Goal: Check status: Check status

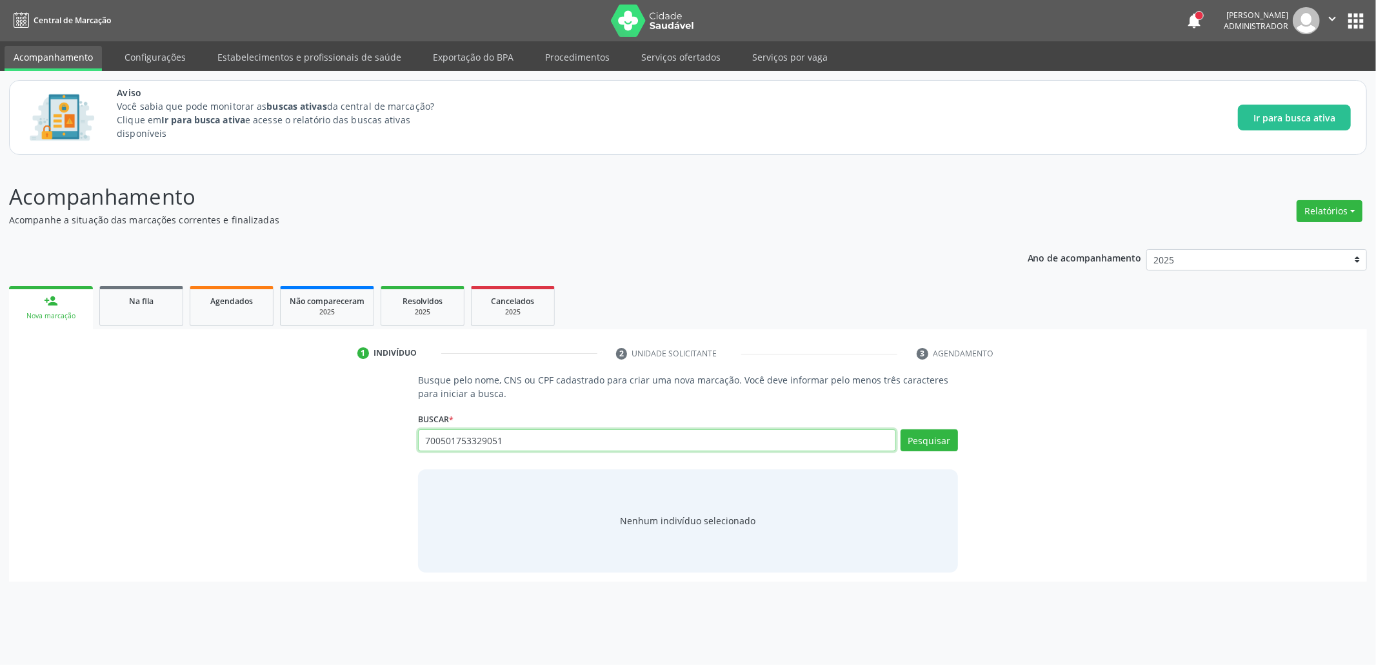
type input "700501753329051"
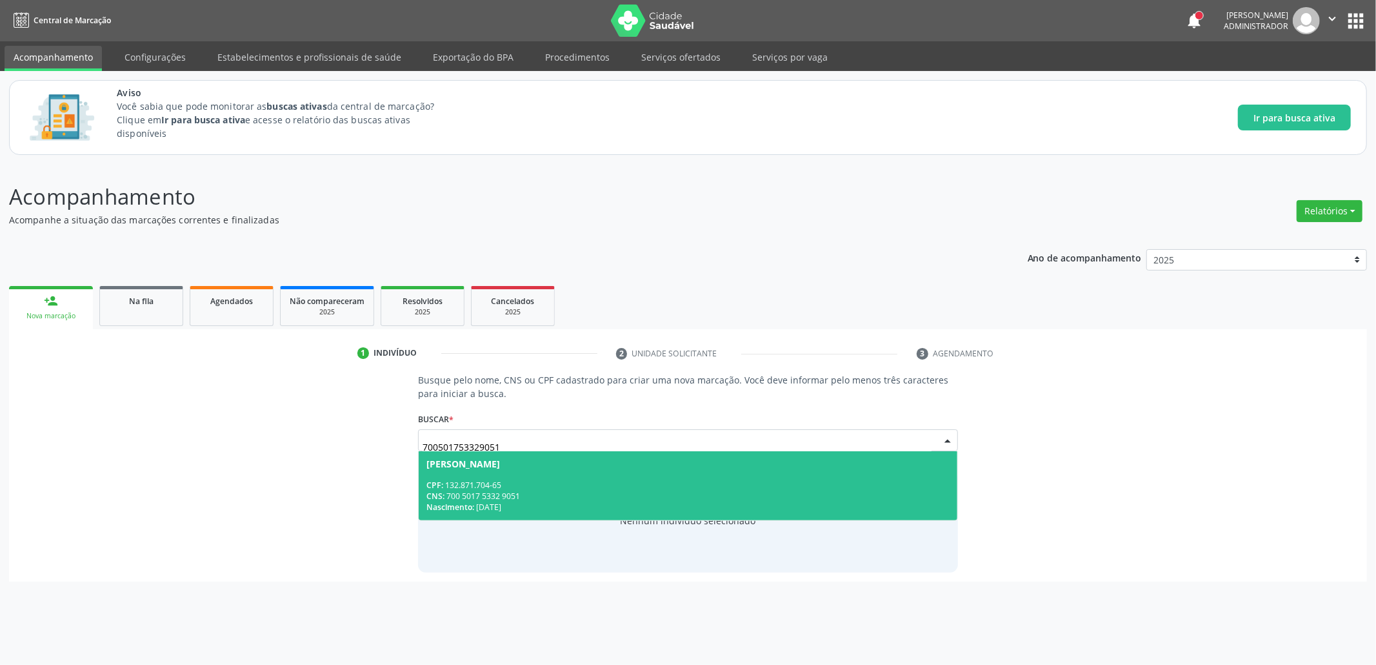
click at [561, 478] on span "[PERSON_NAME] CPF: 132.871.704-65 CNS: 700 5017 5332 9051 Nascimento: [DATE]" at bounding box center [688, 485] width 539 height 69
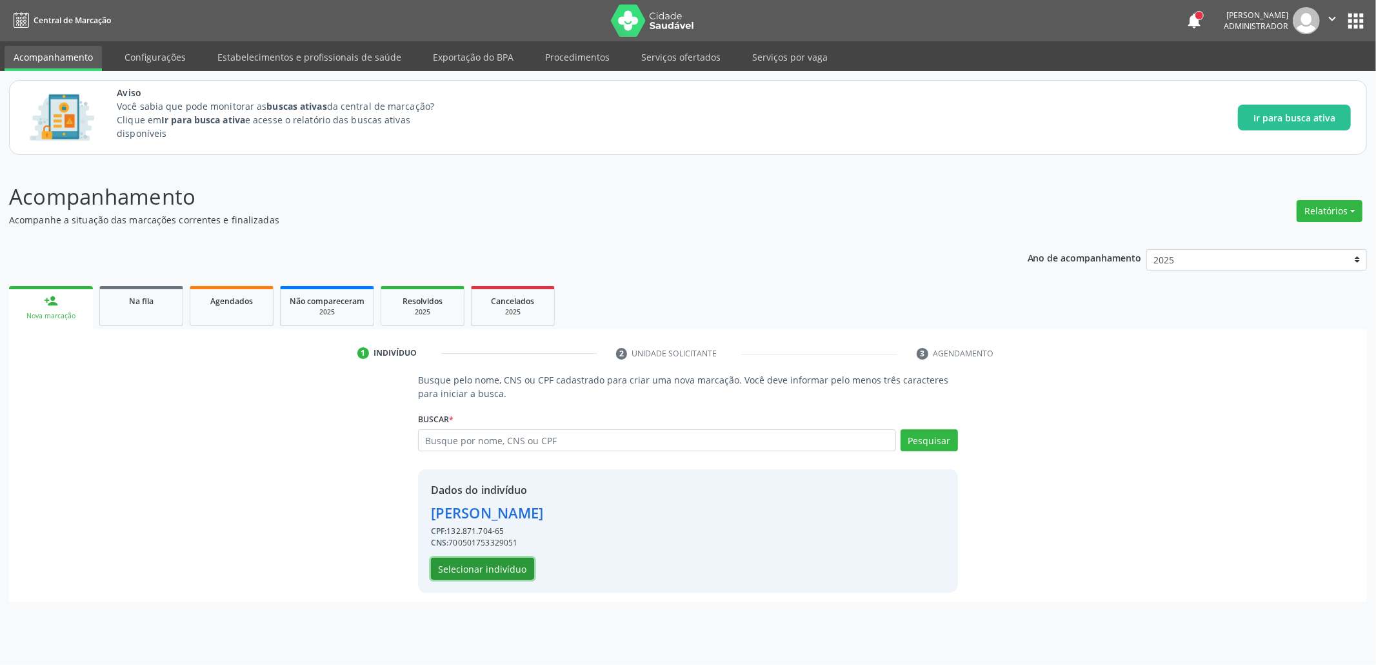
click at [481, 568] on button "Selecionar indivíduo" at bounding box center [482, 568] width 103 height 22
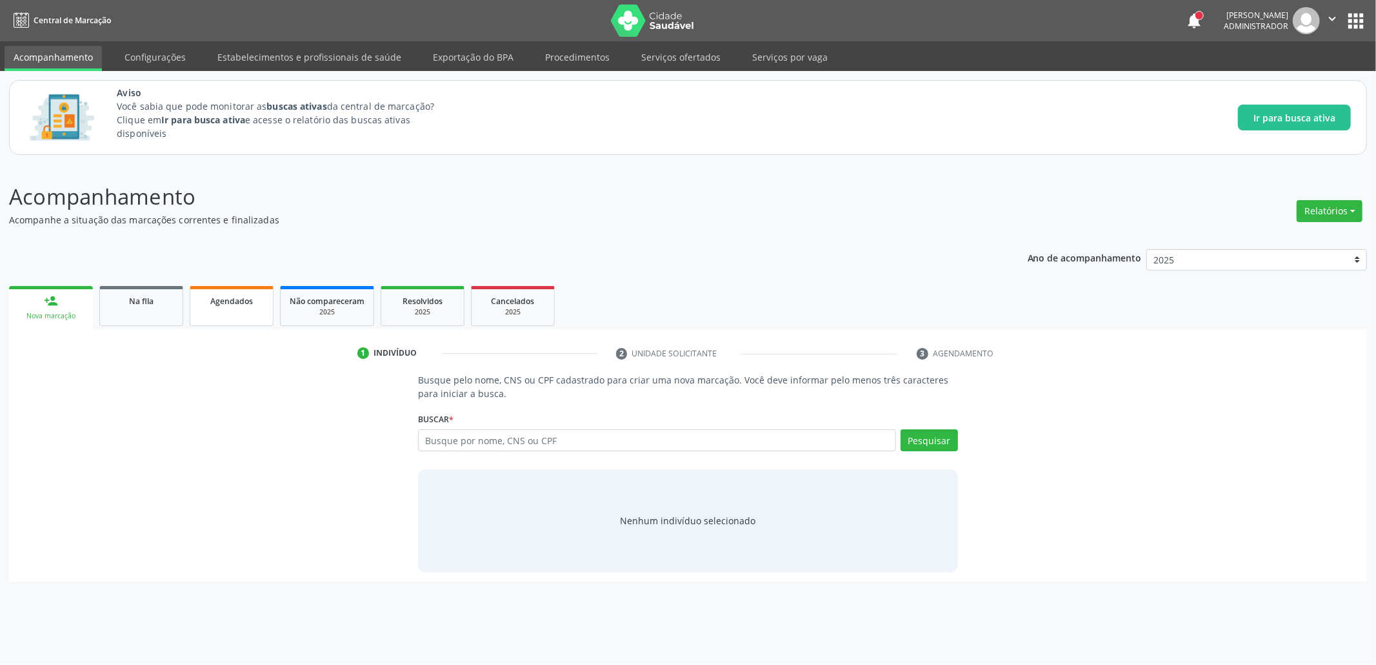
click at [236, 303] on span "Agendados" at bounding box center [231, 301] width 43 height 11
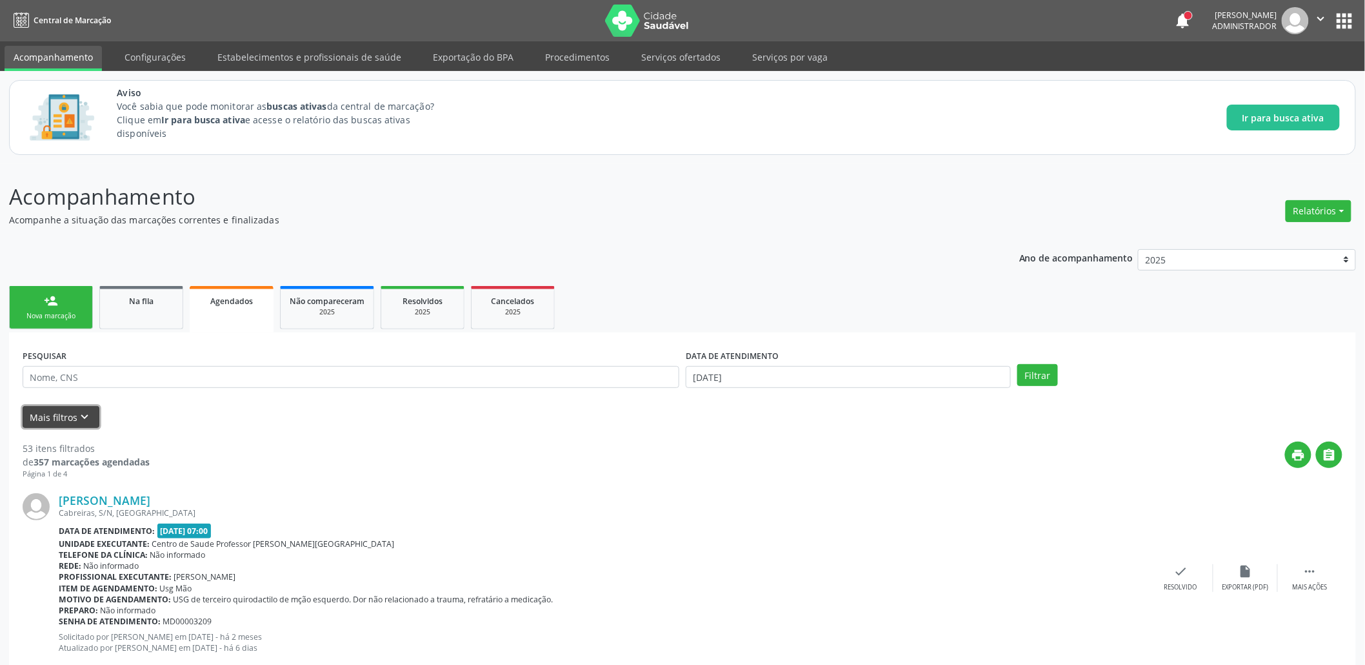
click at [86, 413] on icon "keyboard_arrow_down" at bounding box center [85, 417] width 14 height 14
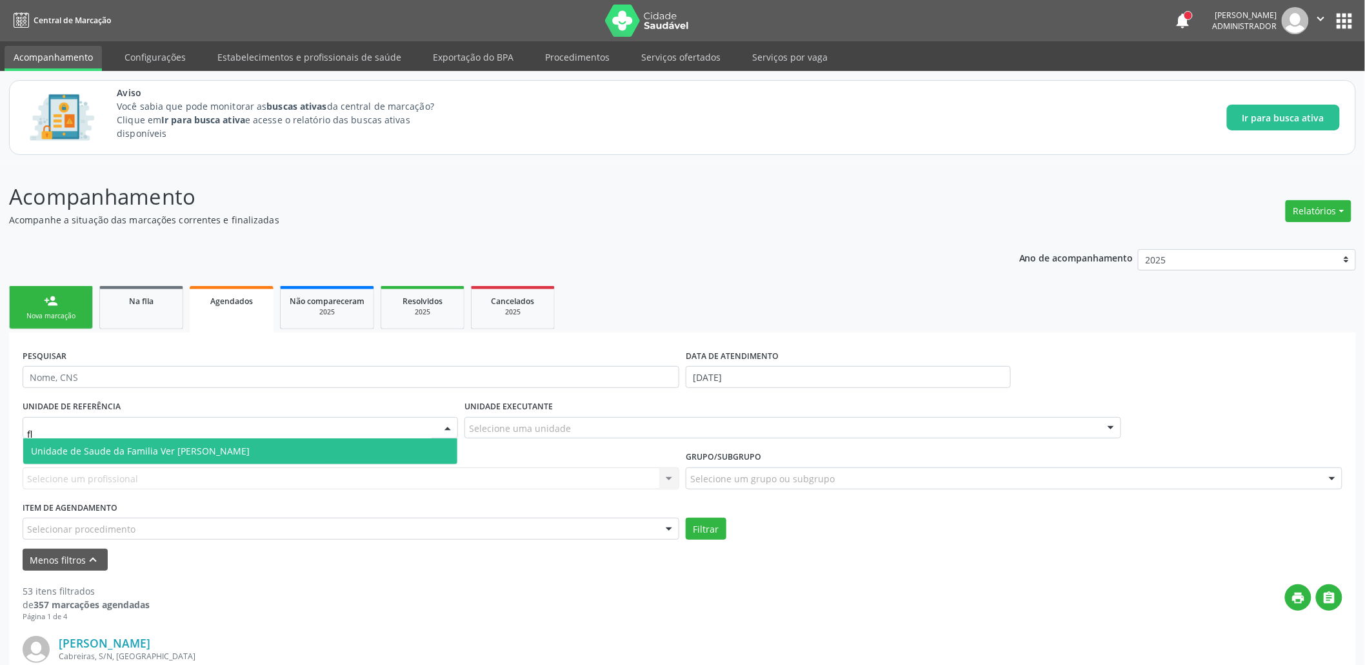
type input "fla"
click at [185, 448] on span "Unidade de Saude da Familia Ver [PERSON_NAME]" at bounding box center [140, 451] width 219 height 12
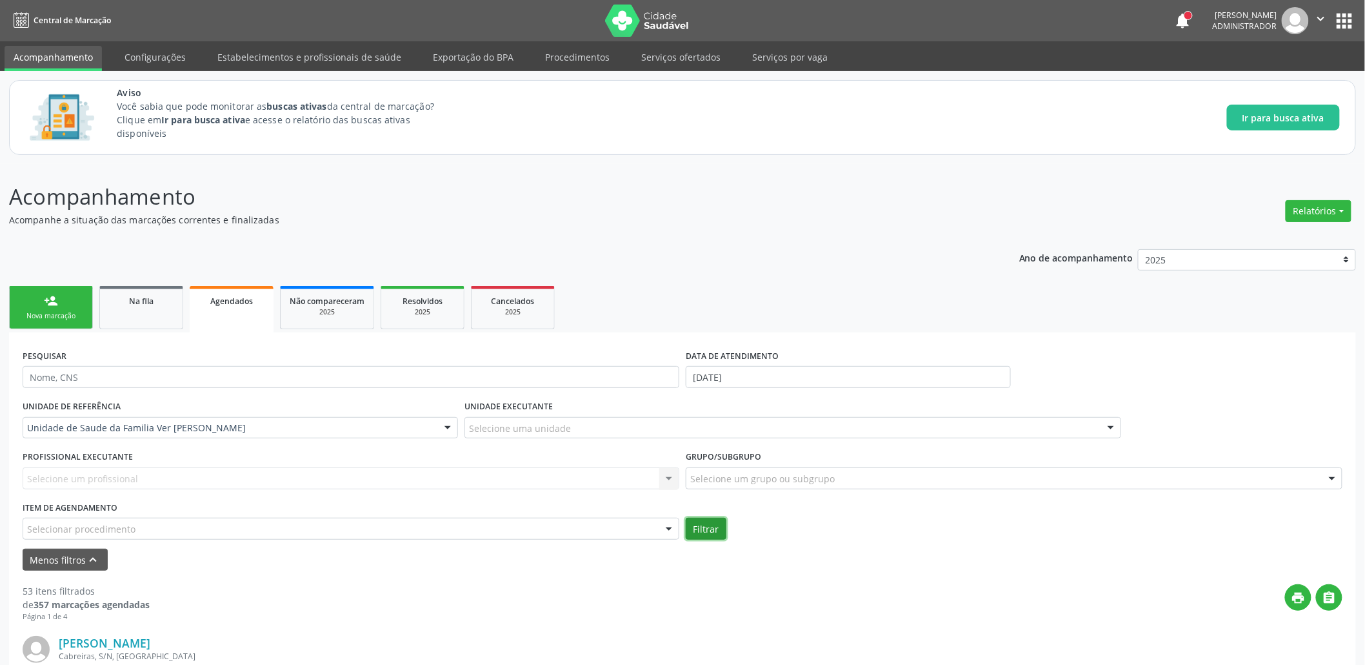
click at [692, 531] on button "Filtrar" at bounding box center [706, 528] width 41 height 22
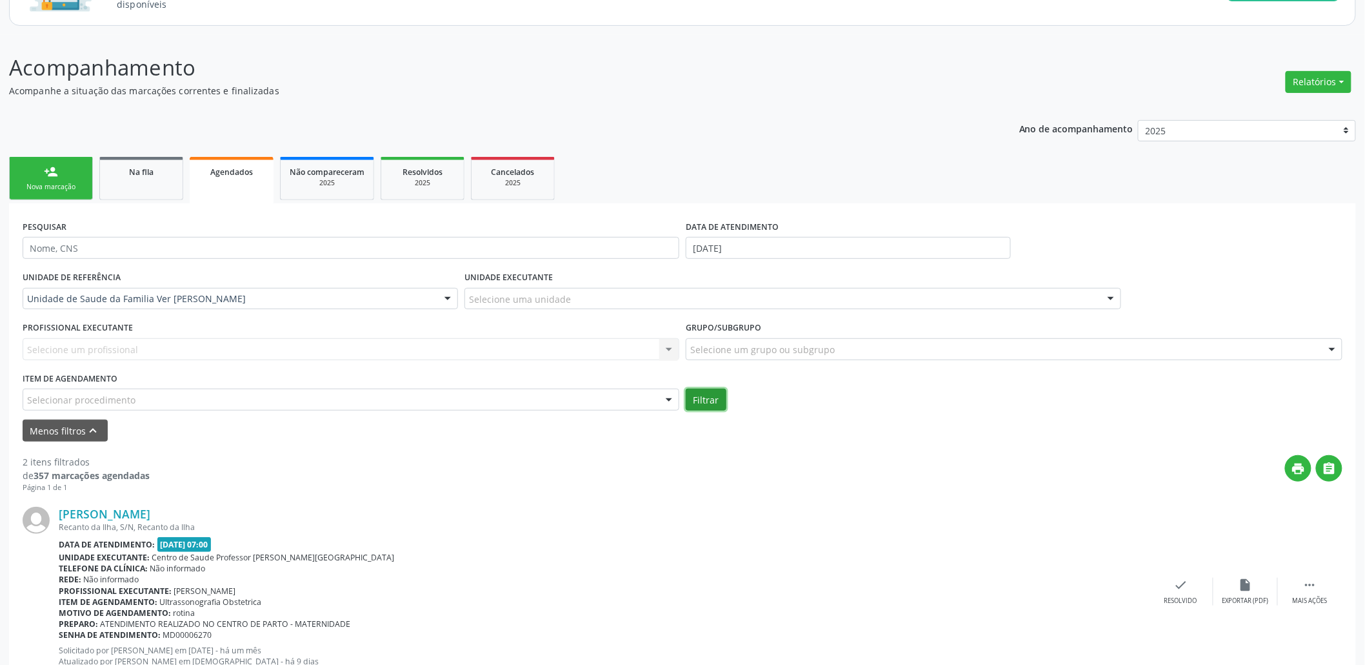
click at [699, 404] on button "Filtrar" at bounding box center [706, 399] width 41 height 22
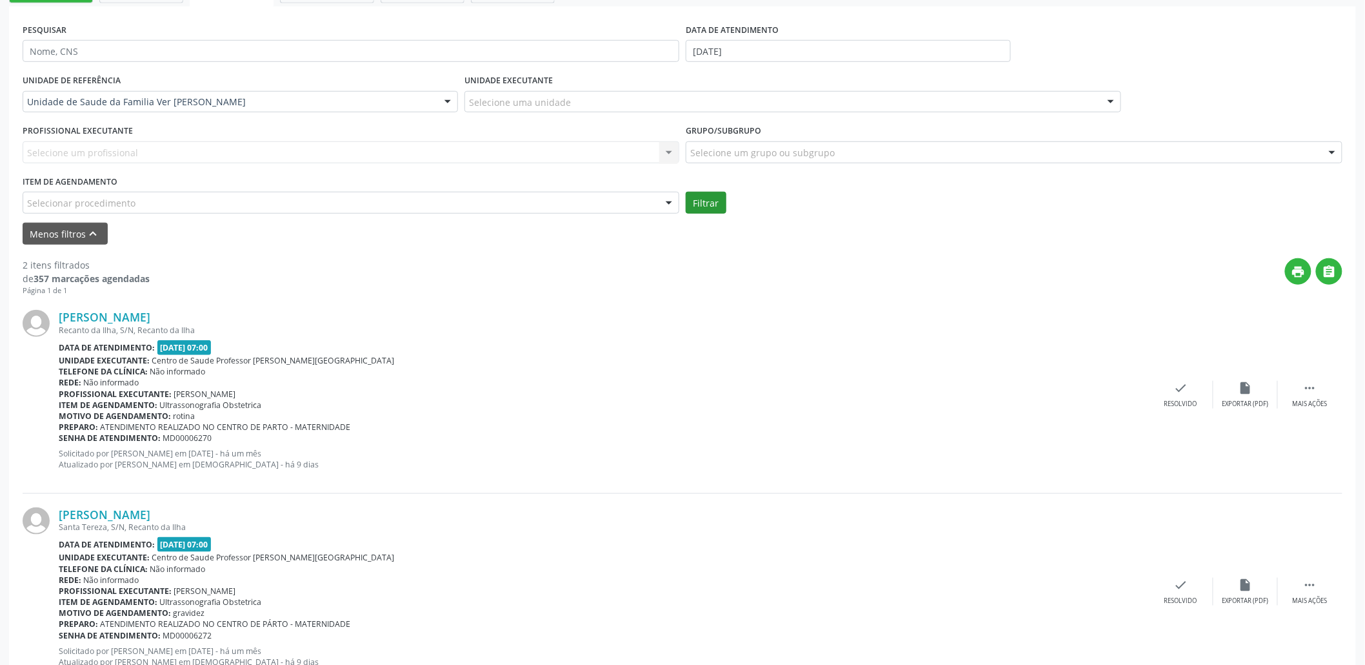
scroll to position [327, 0]
